Goal: Task Accomplishment & Management: Use online tool/utility

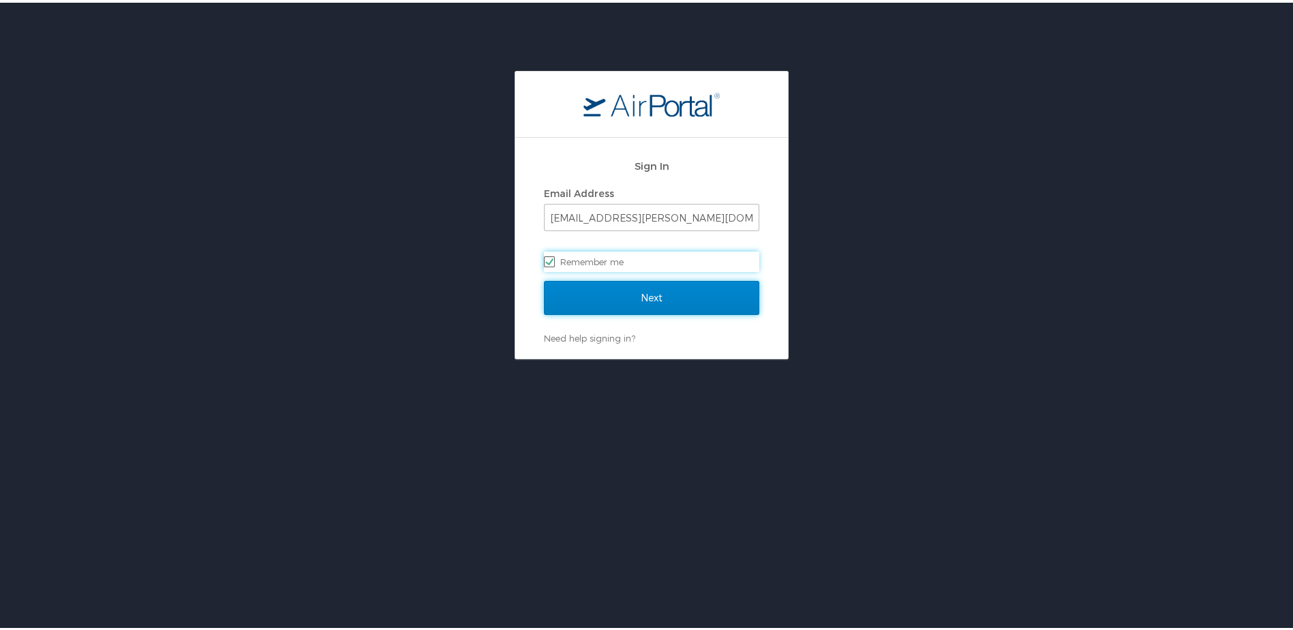
click at [632, 303] on input "Next" at bounding box center [651, 295] width 215 height 34
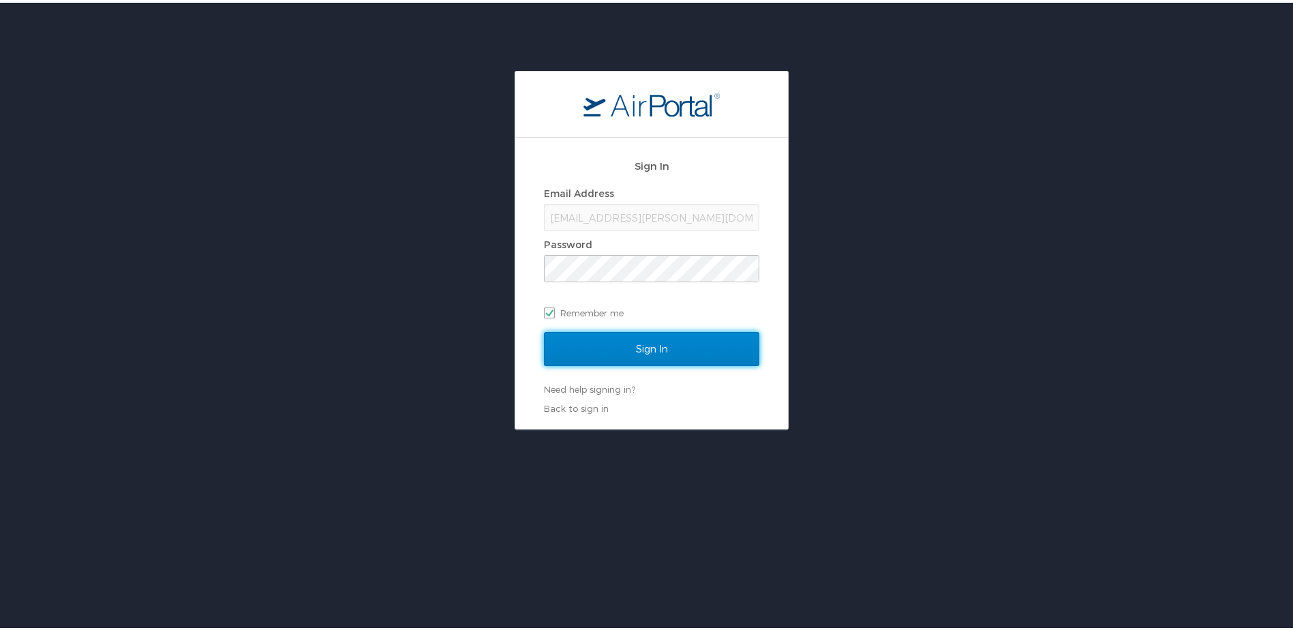
click at [647, 343] on input "Sign In" at bounding box center [651, 346] width 215 height 34
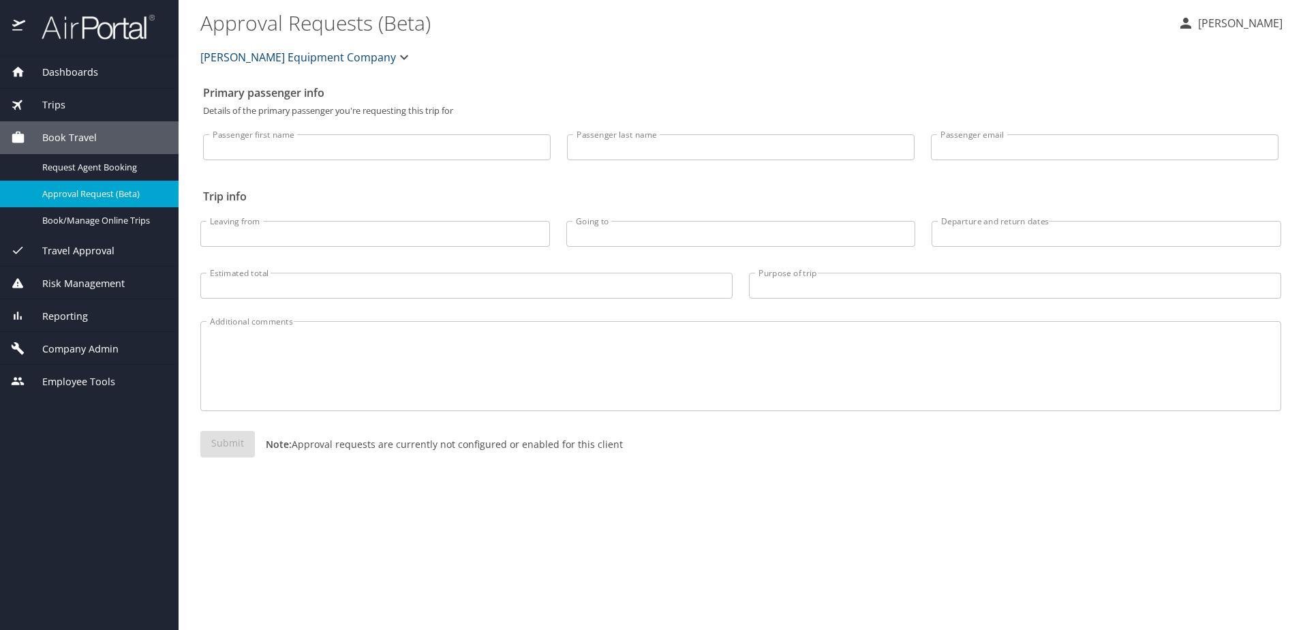
click at [519, 33] on \(Beta\) "Approval Requests (Beta)" at bounding box center [683, 22] width 966 height 42
click at [77, 78] on span "Dashboards" at bounding box center [61, 72] width 73 height 15
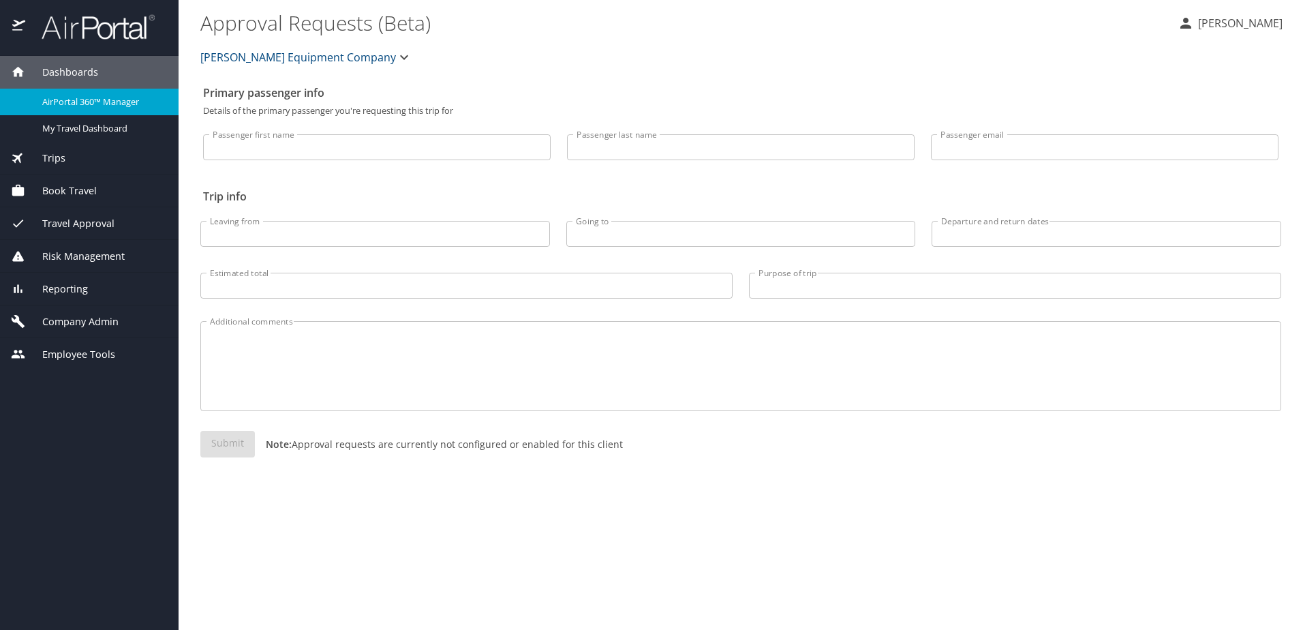
click at [76, 100] on span "AirPortal 360™ Manager" at bounding box center [102, 101] width 120 height 13
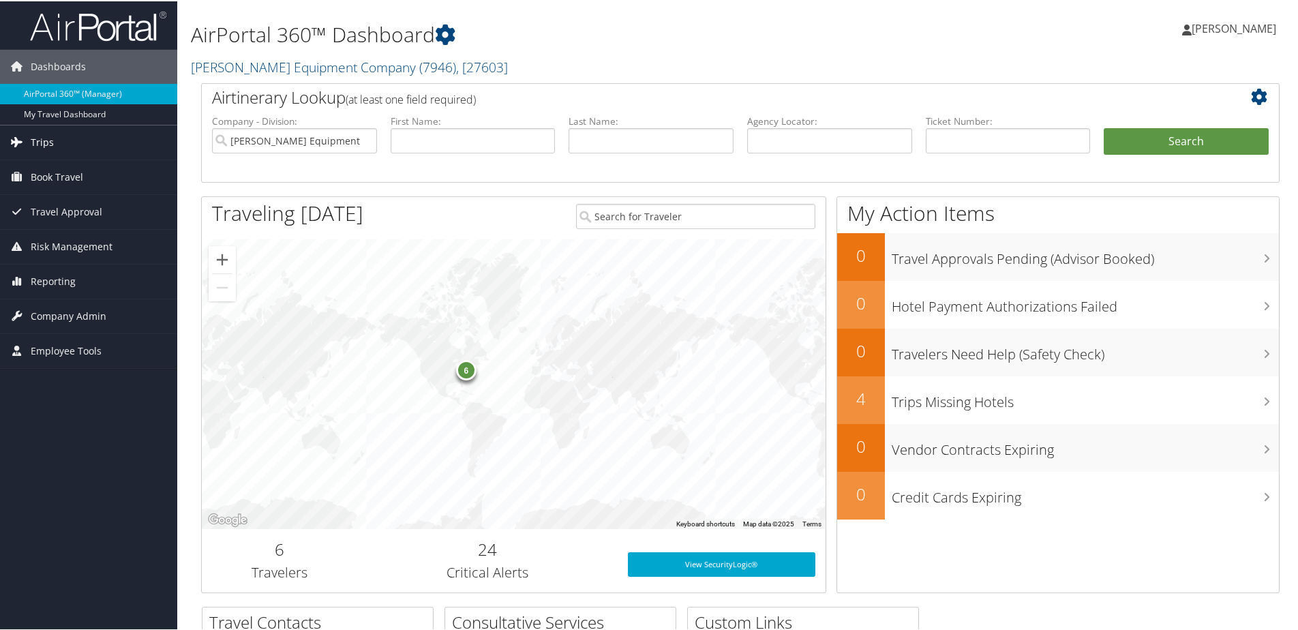
click at [85, 142] on link "Trips" at bounding box center [88, 141] width 177 height 34
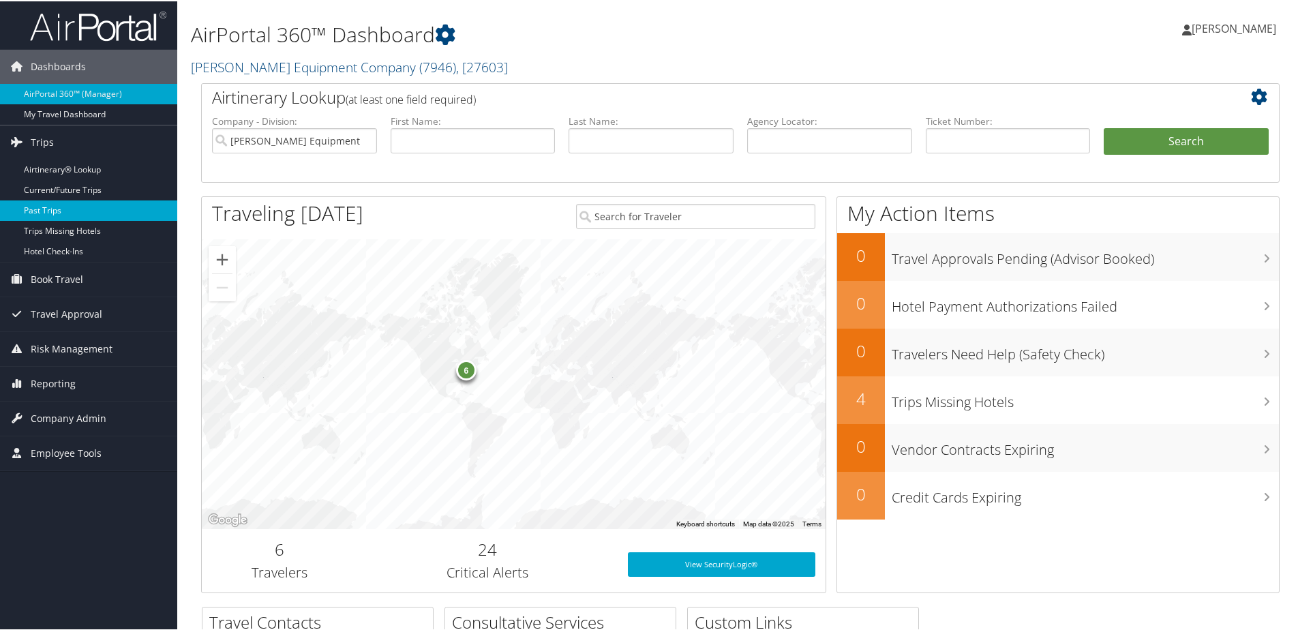
click at [74, 210] on link "Past Trips" at bounding box center [88, 209] width 177 height 20
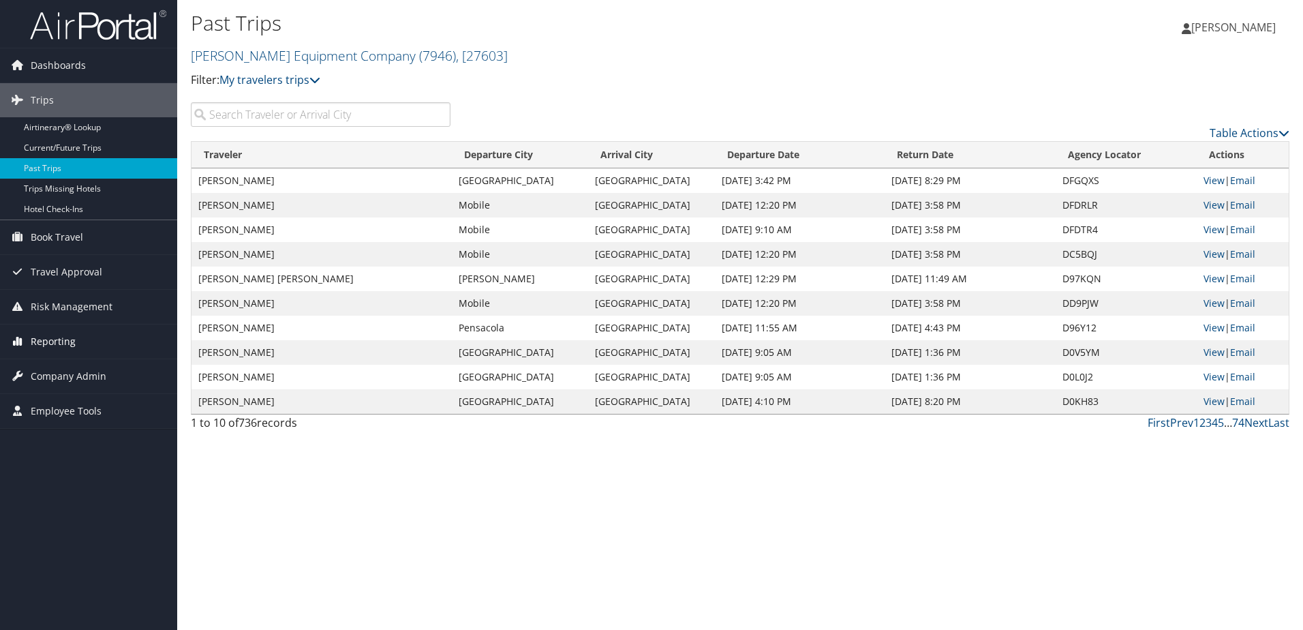
click at [72, 337] on span "Reporting" at bounding box center [53, 341] width 45 height 34
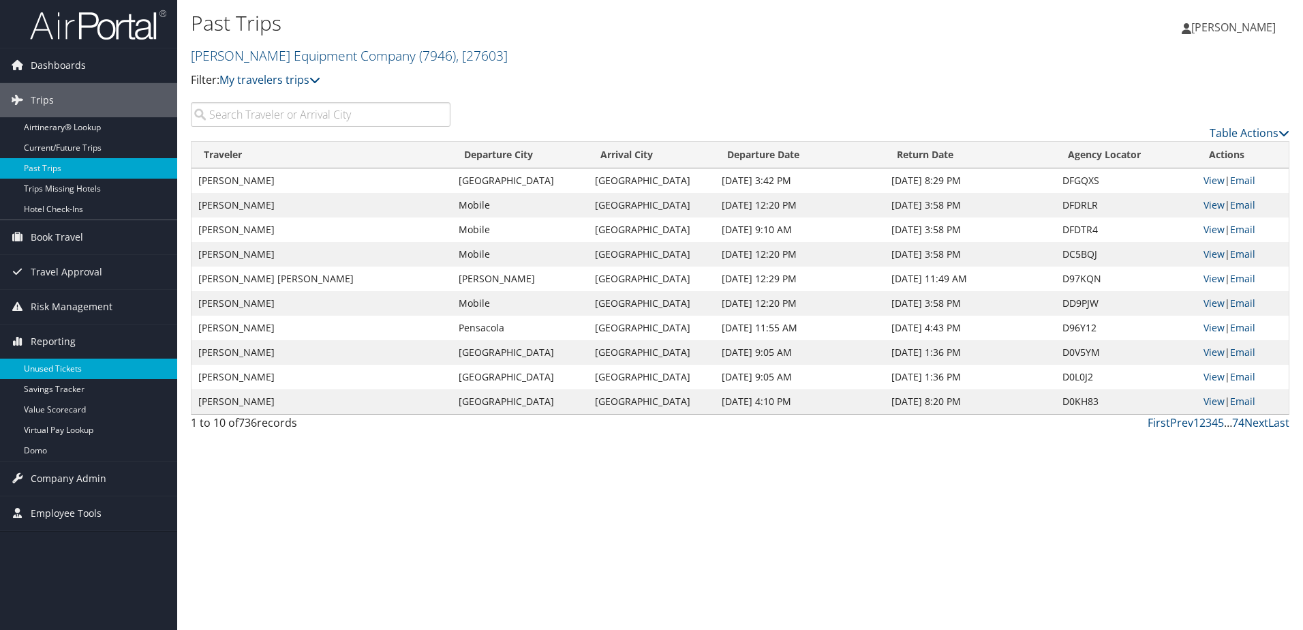
click at [65, 370] on link "Unused Tickets" at bounding box center [88, 368] width 177 height 20
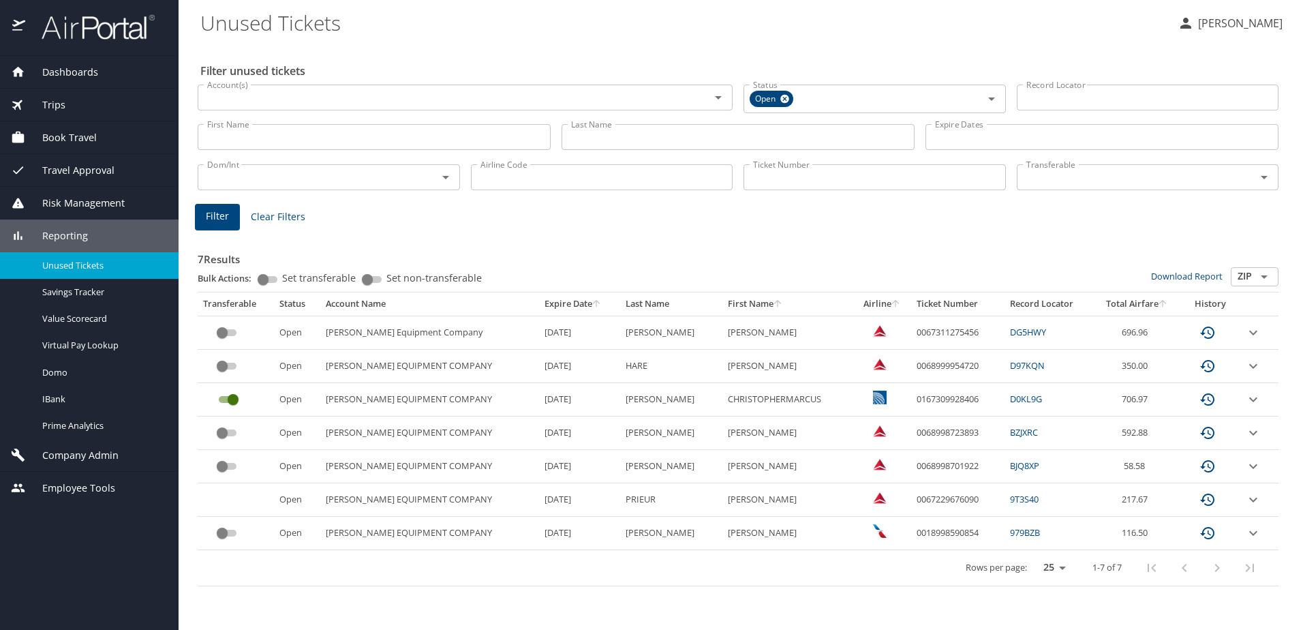
click at [489, 44] on div "Filter unused tickets Account(s) Account(s) Status Open Status Record Locator R…" at bounding box center [740, 337] width 1081 height 586
click at [565, 214] on div "Filter Clear Filters" at bounding box center [738, 217] width 1086 height 27
click at [587, 241] on div "7 Results Bulk Actions: Set transferable Set non-transferable Download Report Z…" at bounding box center [738, 409] width 1081 height 353
click at [797, 221] on div "Filter Clear Filters" at bounding box center [738, 217] width 1086 height 27
